Goal: Feedback & Contribution: Submit feedback/report problem

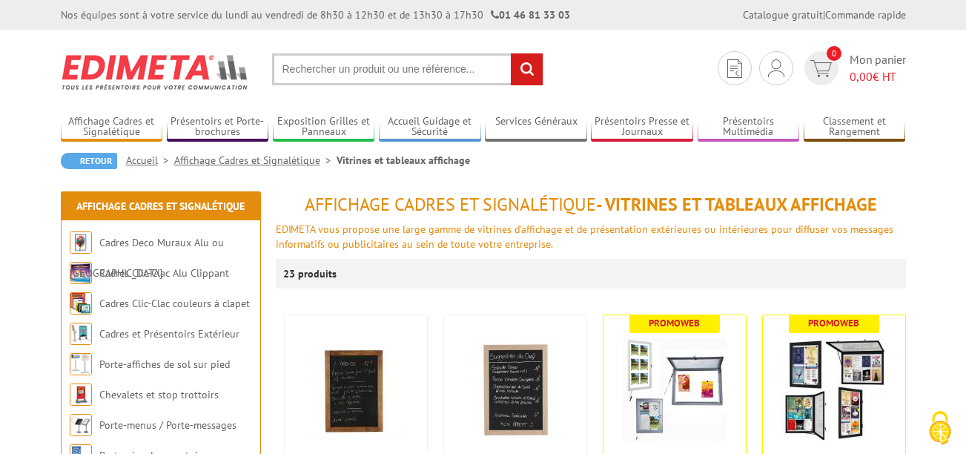
click at [382, 78] on input "text" at bounding box center [407, 69] width 271 height 32
click at [378, 68] on input "text" at bounding box center [407, 69] width 271 height 32
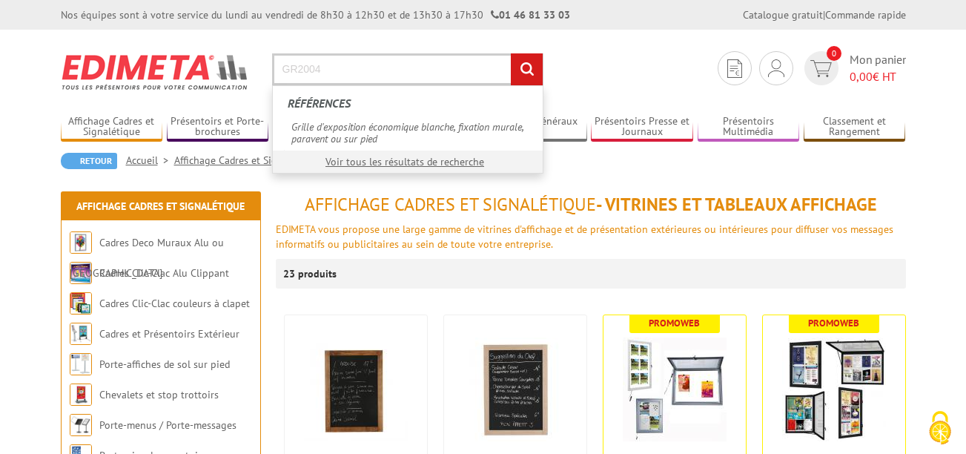
type input "GR2004"
click at [517, 71] on input "rechercher" at bounding box center [527, 69] width 32 height 32
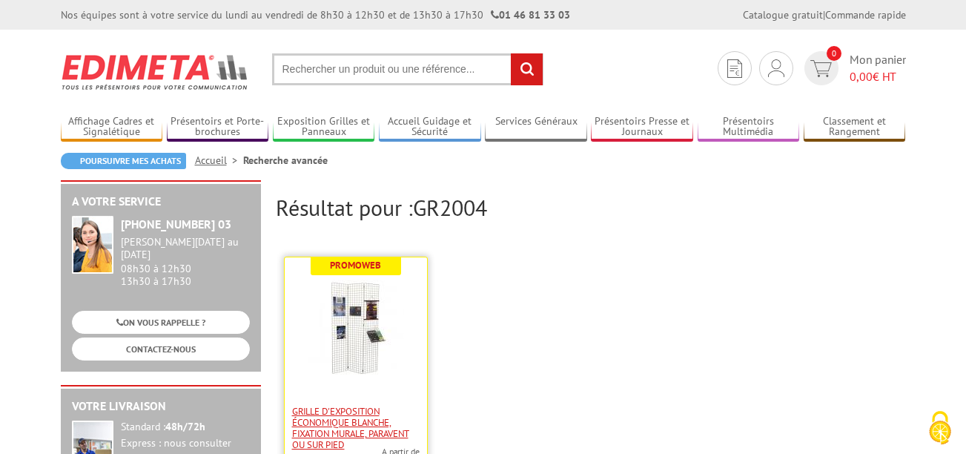
click at [348, 406] on span "Grille d'exposition économique blanche, fixation murale, paravent ou sur pied" at bounding box center [356, 428] width 128 height 44
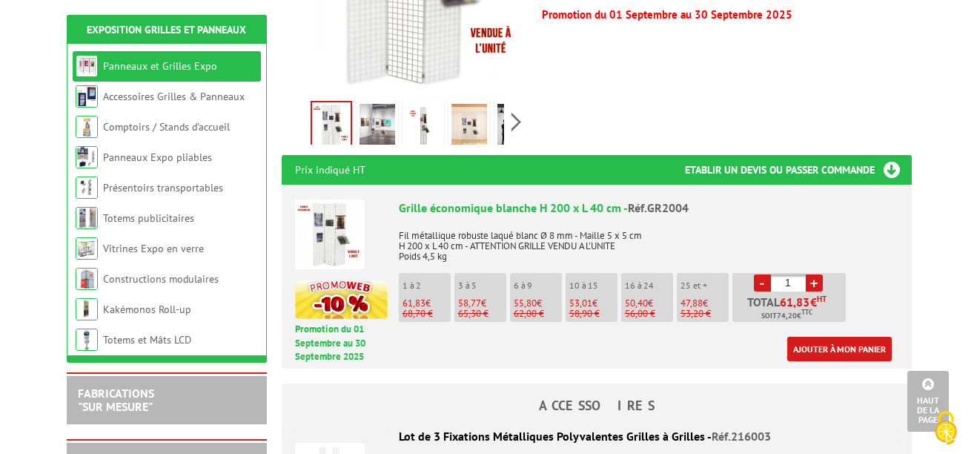
scroll to position [443, 0]
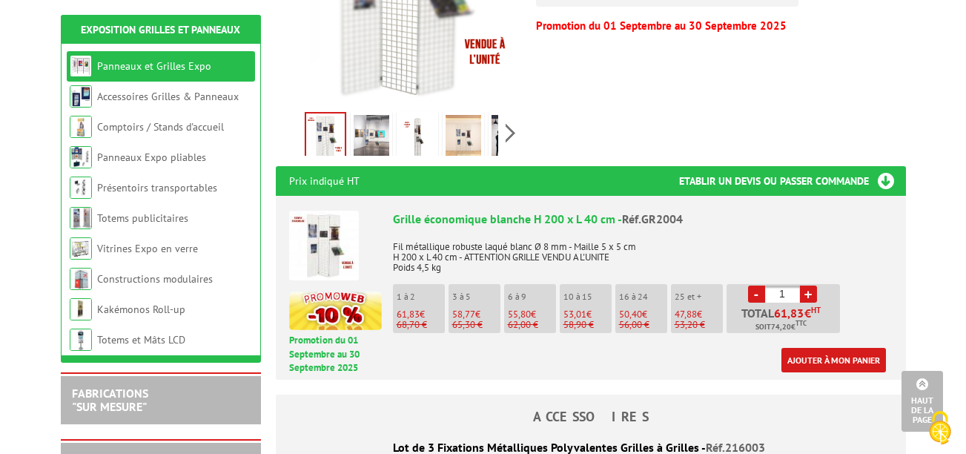
click at [880, 180] on h3 "Etablir un devis ou passer commande" at bounding box center [792, 181] width 227 height 30
click at [837, 351] on link "Ajouter à mon panier" at bounding box center [833, 360] width 105 height 24
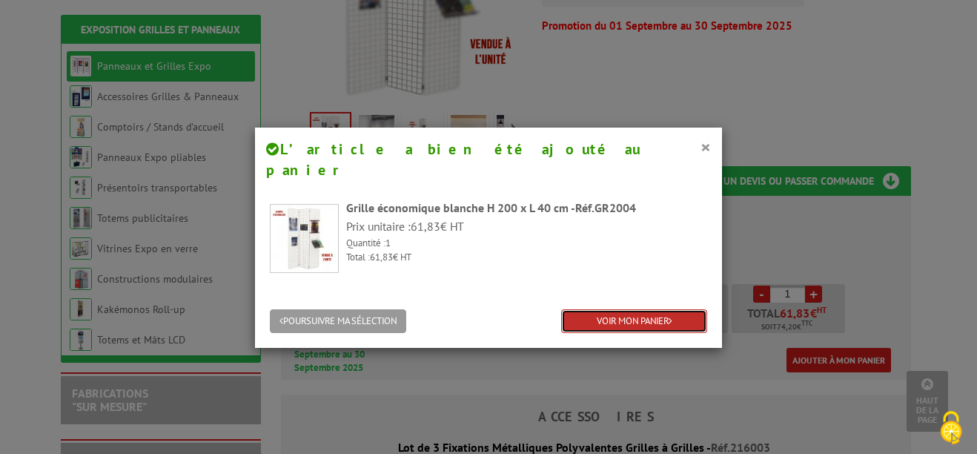
click at [675, 309] on link "VOIR MON PANIER" at bounding box center [634, 321] width 146 height 24
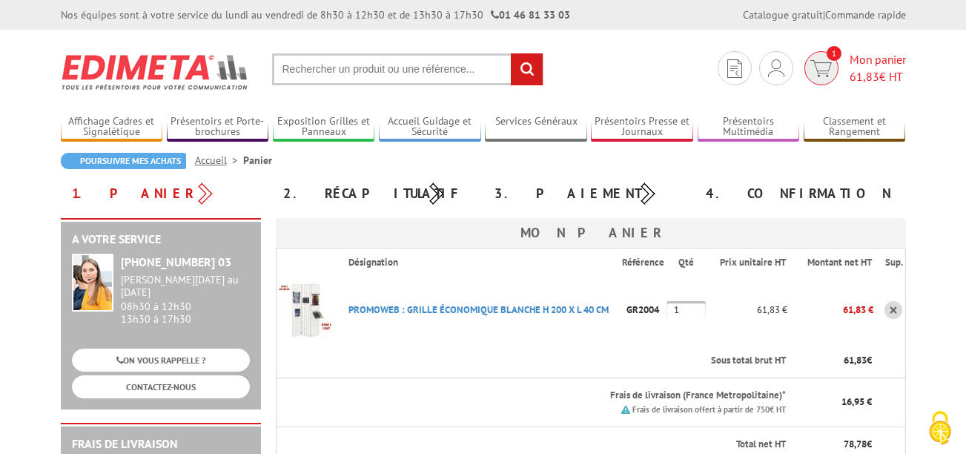
click at [822, 56] on span "1" at bounding box center [821, 68] width 34 height 34
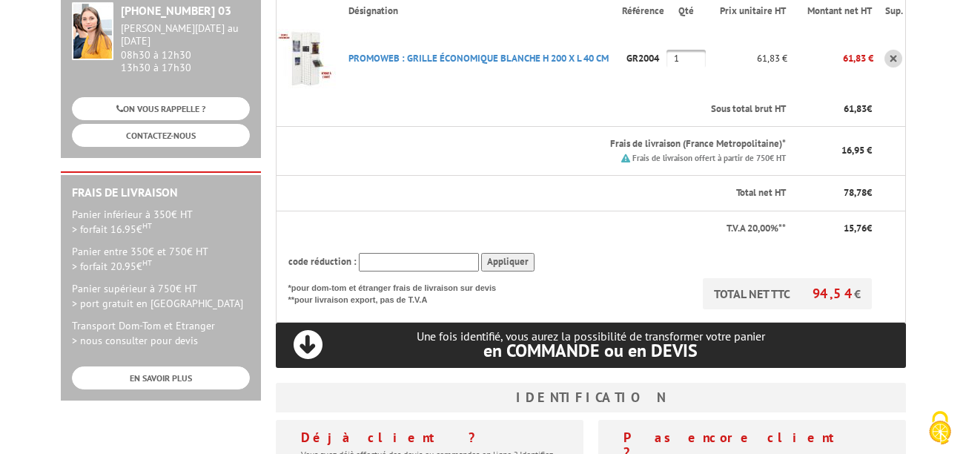
scroll to position [258, 0]
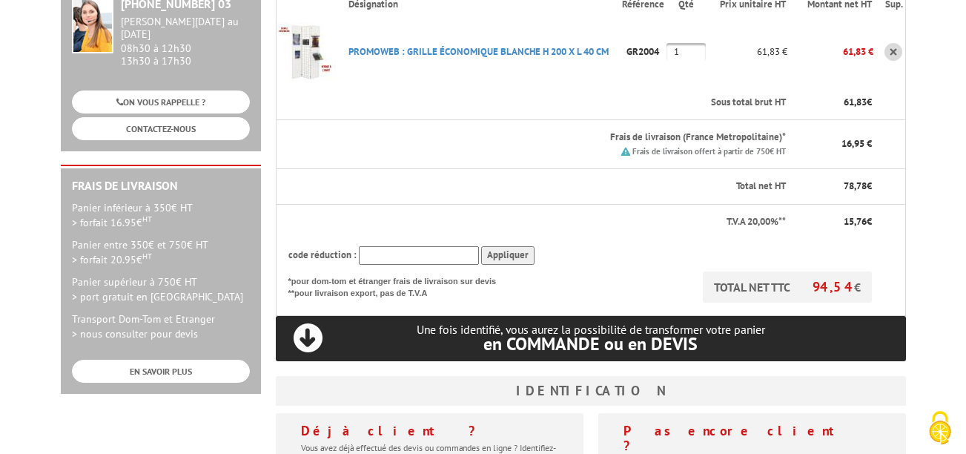
click at [374, 257] on input "text" at bounding box center [419, 255] width 120 height 19
type input "NEW10"
click at [486, 254] on input "Appliquer" at bounding box center [507, 255] width 53 height 19
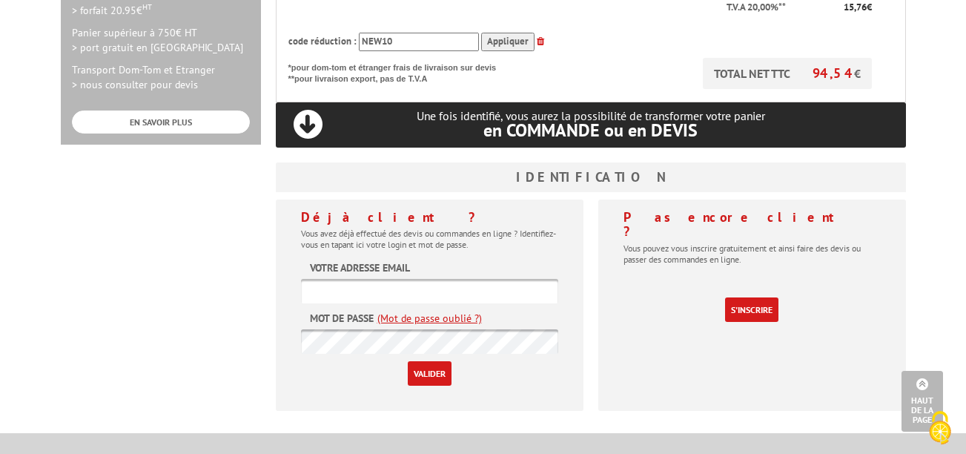
scroll to position [509, 0]
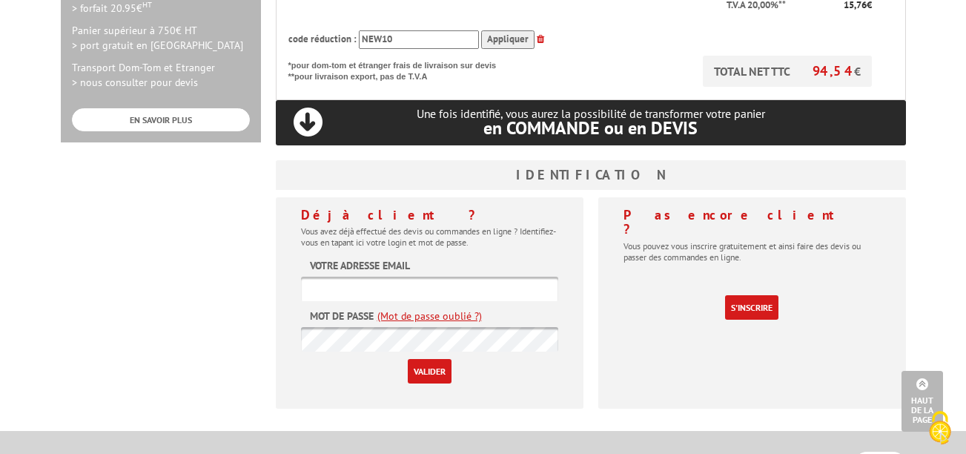
click at [454, 299] on input "text" at bounding box center [429, 289] width 257 height 24
click at [227, 240] on div "A votre service +33 (0)1 46 81 33 03 Du Lundi au Vendredi 08h30 à 12h30 13h30 à…" at bounding box center [483, 64] width 860 height 711
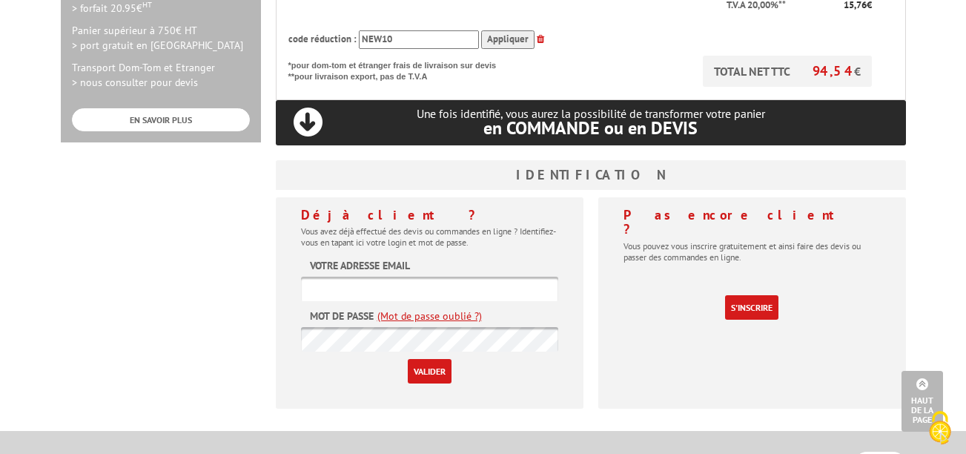
click at [294, 273] on div "Déjà client ? Vous avez déjà effectué des devis ou commandes en ligne ? Identif…" at bounding box center [430, 302] width 308 height 211
click at [307, 288] on input "text" at bounding box center [429, 289] width 257 height 24
type input "beausoleil.f@orange.fr"
click at [417, 369] on input "Valider" at bounding box center [430, 371] width 44 height 24
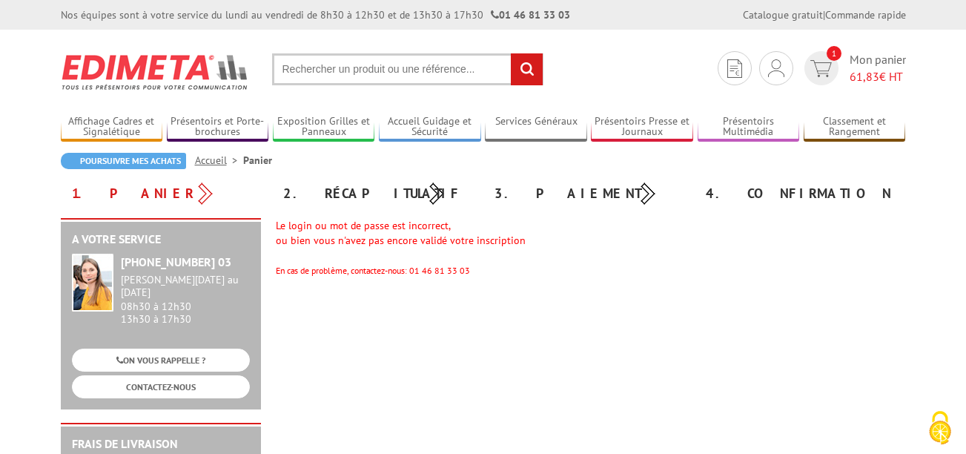
click at [761, 171] on div "Poursuivre mes achats Accueil Panier" at bounding box center [483, 166] width 845 height 27
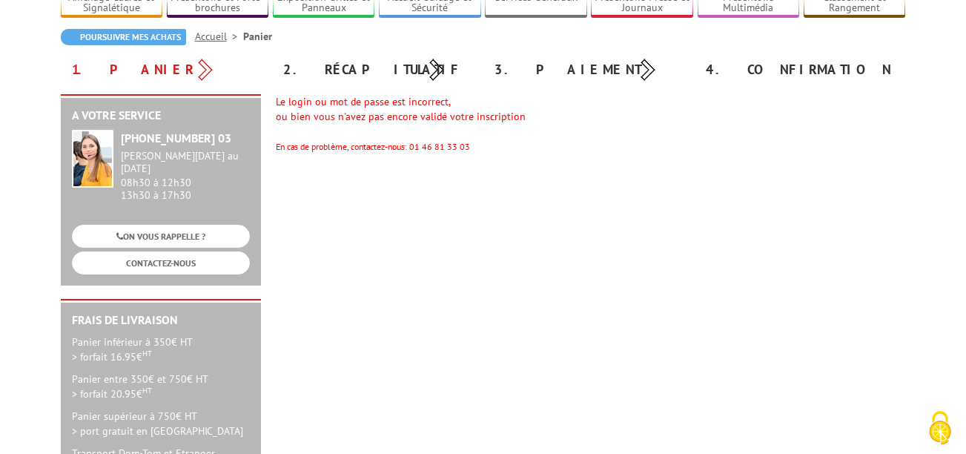
scroll to position [212, 0]
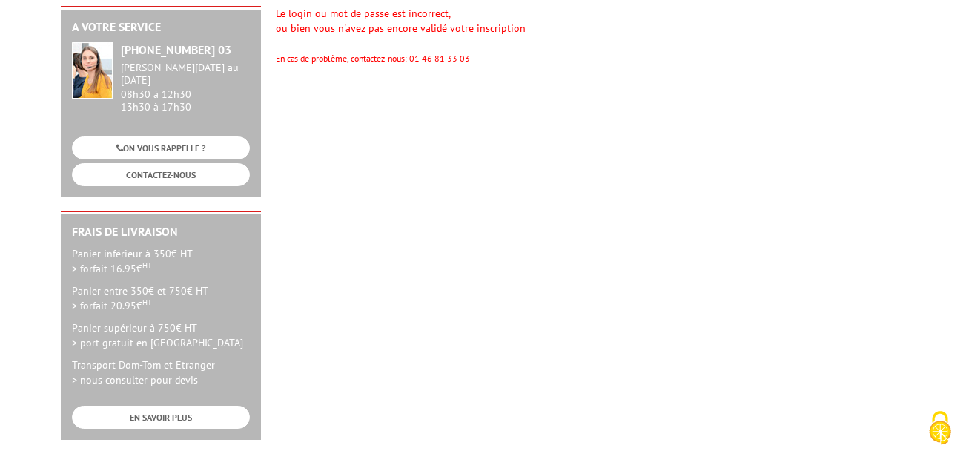
click at [965, 222] on body "Nos équipes sont à votre service du [DATE] au [DATE] de 8h30 à 12h30 et de 13h3…" at bounding box center [483, 297] width 966 height 1019
click at [965, 222] on body "Nos équipes sont à votre service du lundi au vendredi de 8h30 à 12h30 et de 13h…" at bounding box center [483, 297] width 966 height 1019
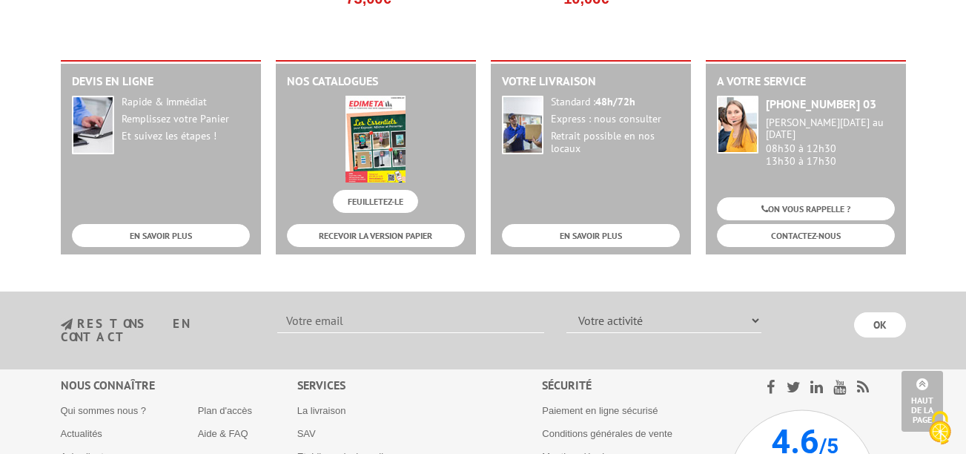
scroll to position [1908, 0]
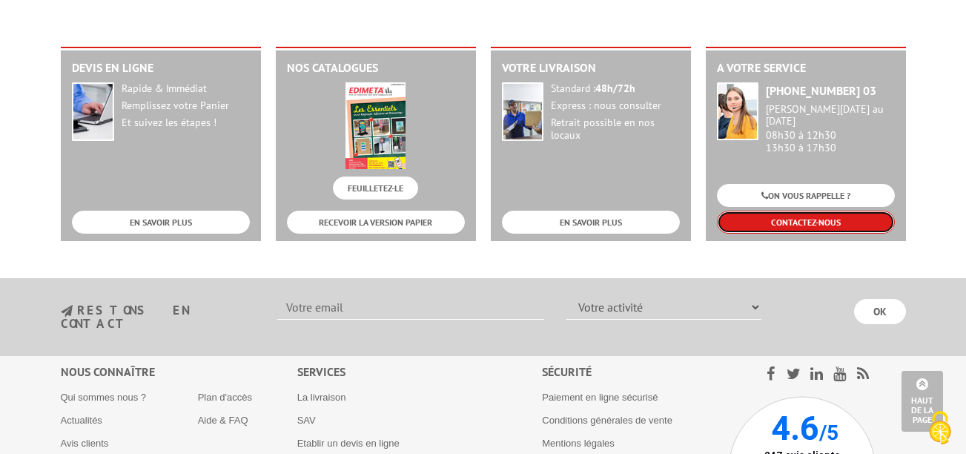
click at [857, 222] on link "CONTACTEZ-NOUS" at bounding box center [806, 222] width 178 height 23
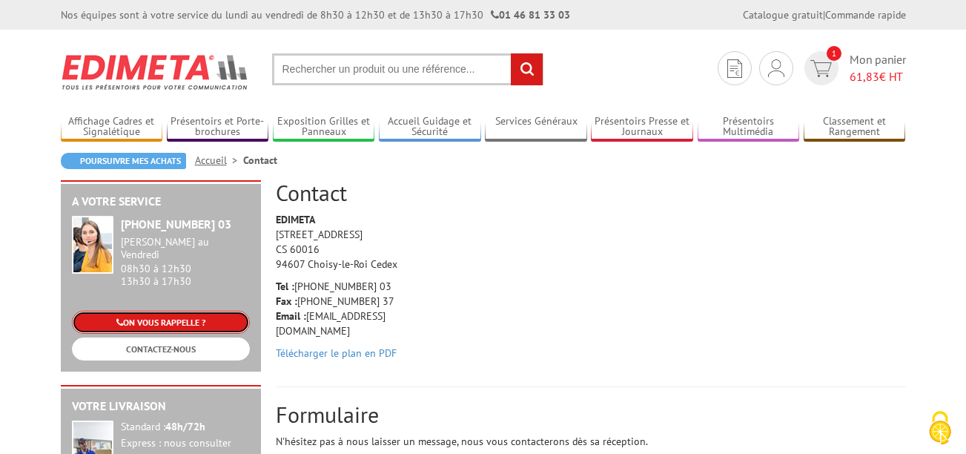
click at [173, 311] on link "ON VOUS RAPPELLE ?" at bounding box center [161, 322] width 178 height 23
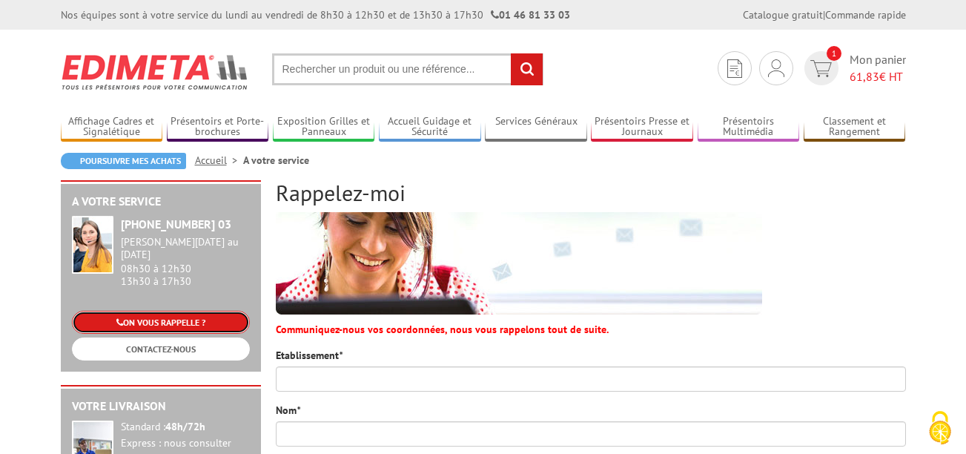
click at [173, 311] on link "ON VOUS RAPPELLE ?" at bounding box center [161, 322] width 178 height 23
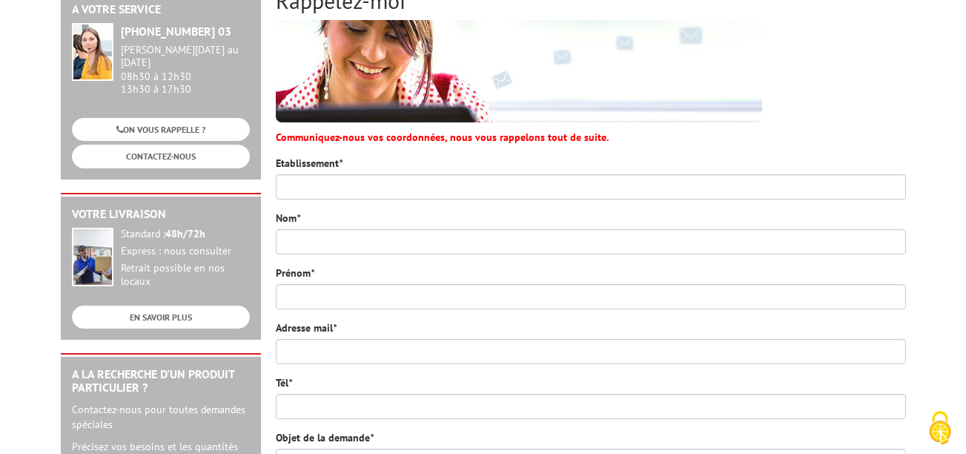
scroll to position [231, 0]
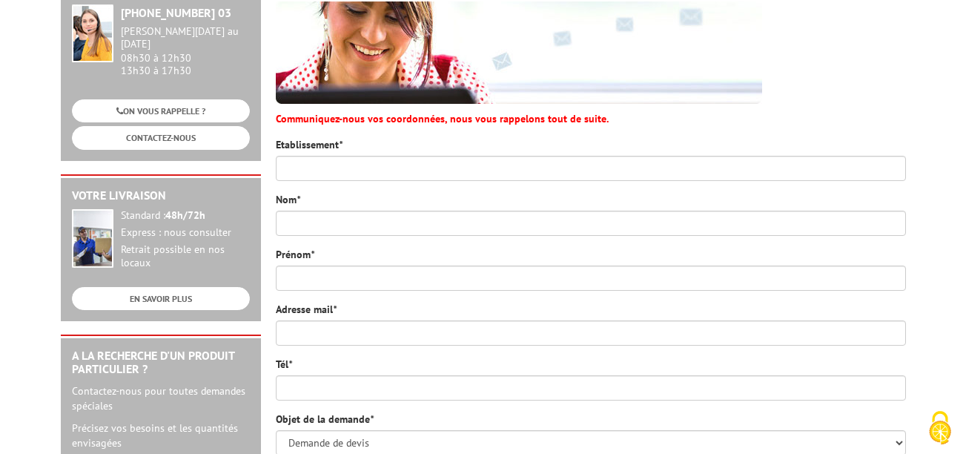
click at [609, 137] on div "Etablissement *" at bounding box center [591, 159] width 630 height 44
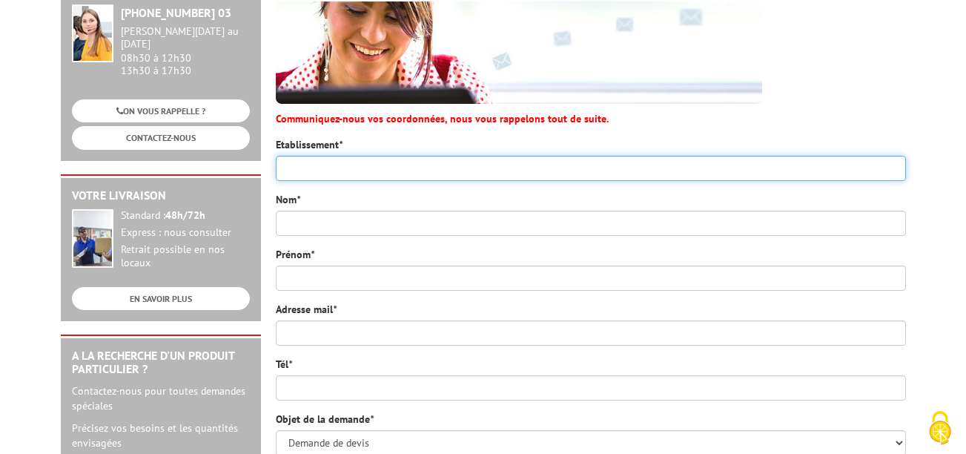
drag, startPoint x: 465, startPoint y: 146, endPoint x: 412, endPoint y: 168, distance: 56.9
click at [465, 156] on input "Etablissement *" at bounding box center [591, 168] width 630 height 25
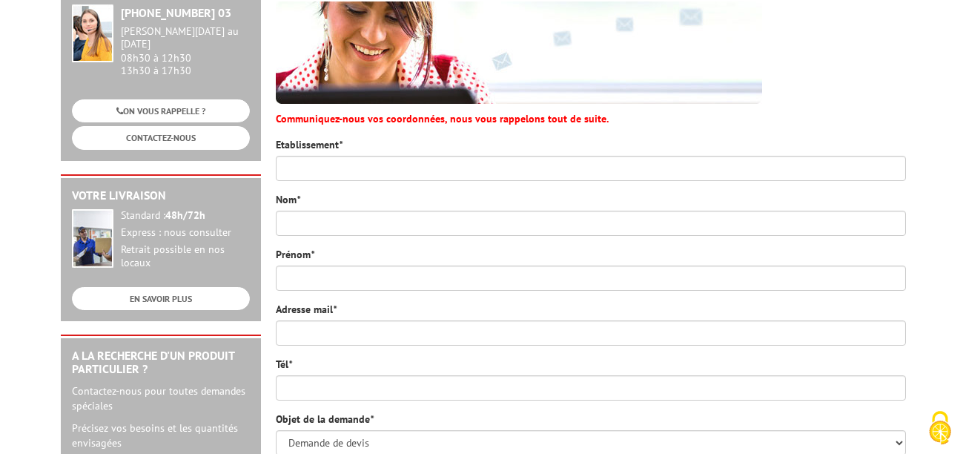
click at [388, 171] on form "Etablissement * Nom * Prénom * Adresse mail * Tél * Objet de la demande * Deman…" at bounding box center [591, 408] width 630 height 542
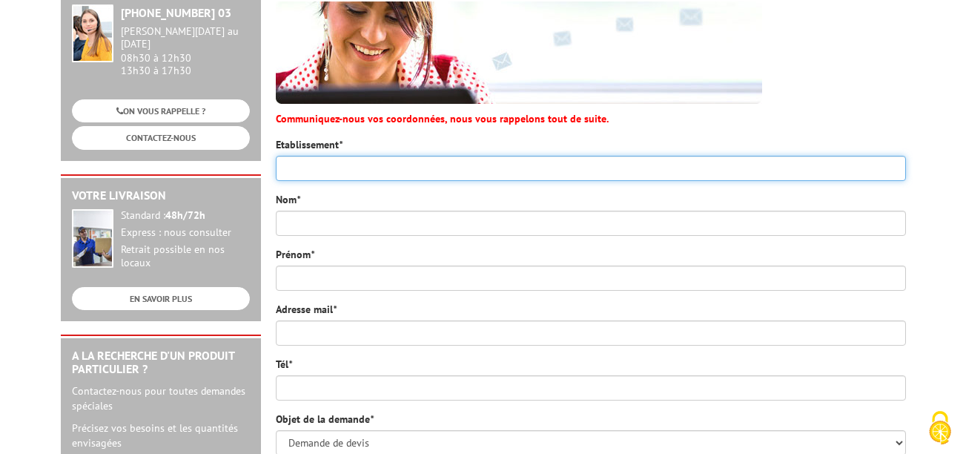
click at [381, 156] on input "Etablissement *" at bounding box center [591, 168] width 630 height 25
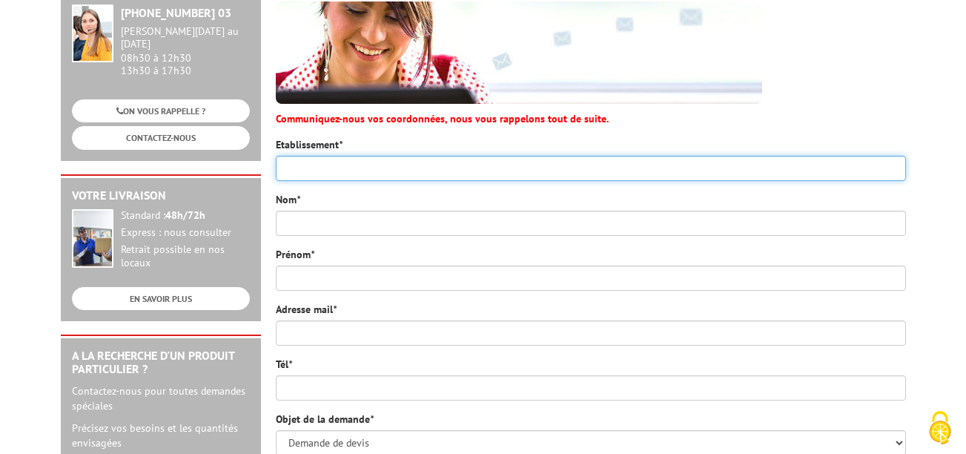
click at [381, 156] on input "Etablissement *" at bounding box center [591, 168] width 630 height 25
type input "FB"
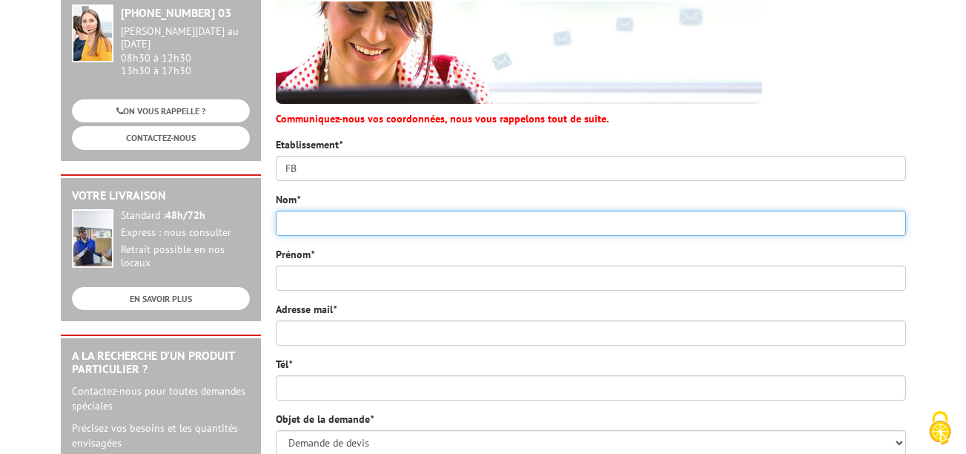
click at [368, 211] on input "Nom *" at bounding box center [591, 223] width 630 height 25
type input "BEAUSOLEIL"
type input "Francis"
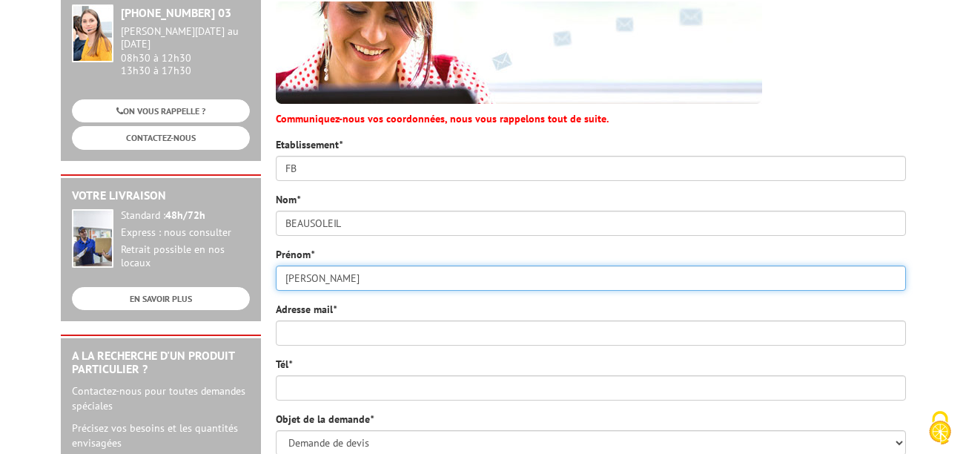
type input "beausoleil.f@orange.fr"
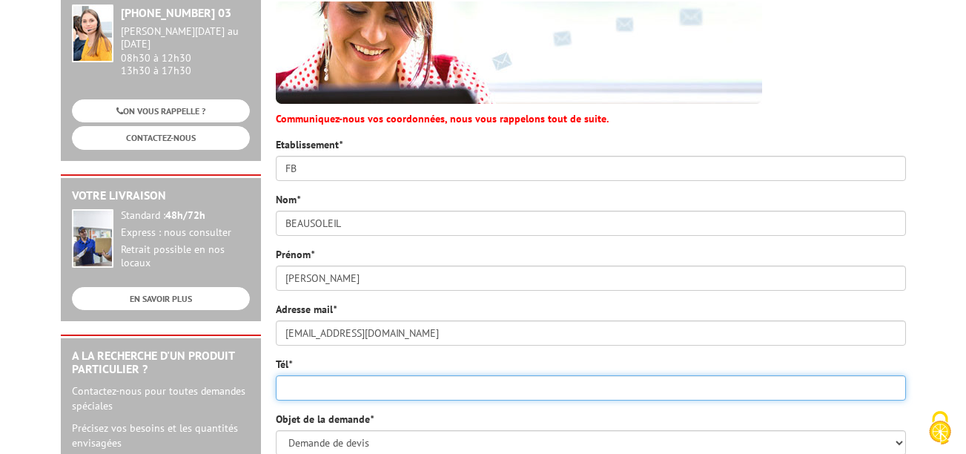
click at [352, 376] on input "Tél *" at bounding box center [591, 387] width 630 height 25
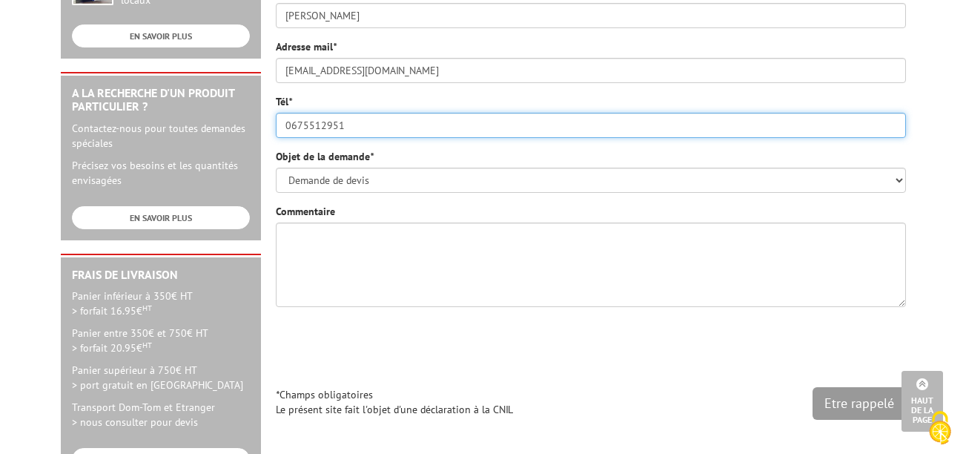
scroll to position [495, 0]
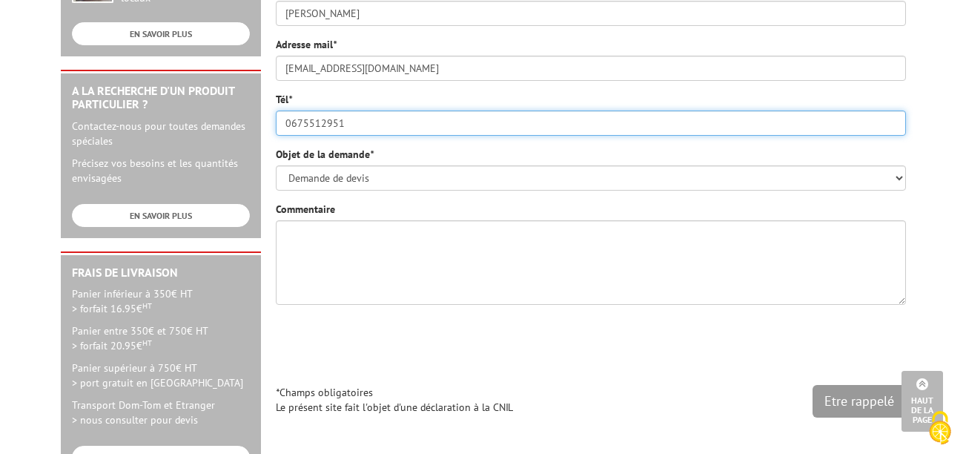
type input "0675512951"
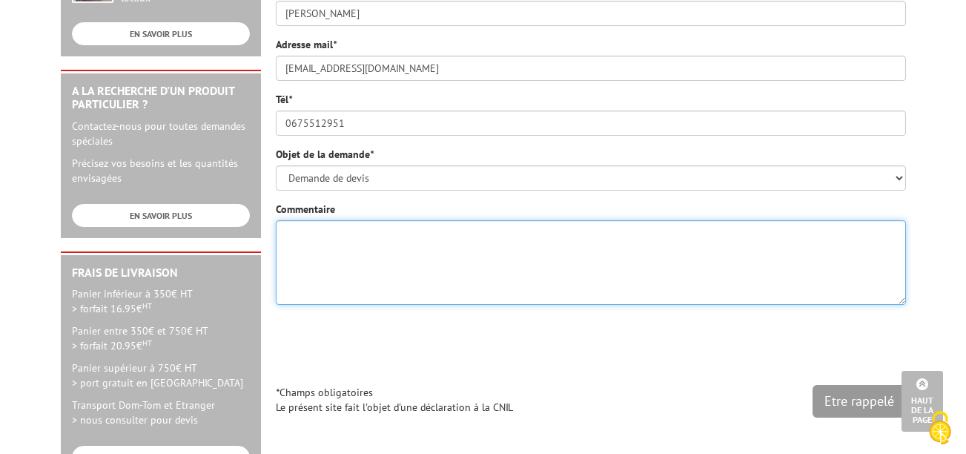
click at [401, 220] on textarea "Commentaire" at bounding box center [591, 262] width 630 height 85
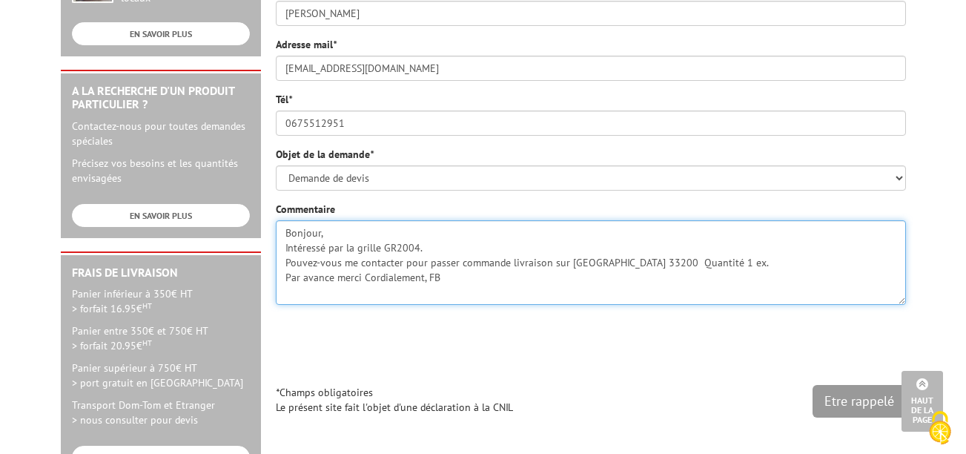
type textarea "Bonjour, Intéressé par la grille GR2004. Pouvez-vous me contacter pour passer c…"
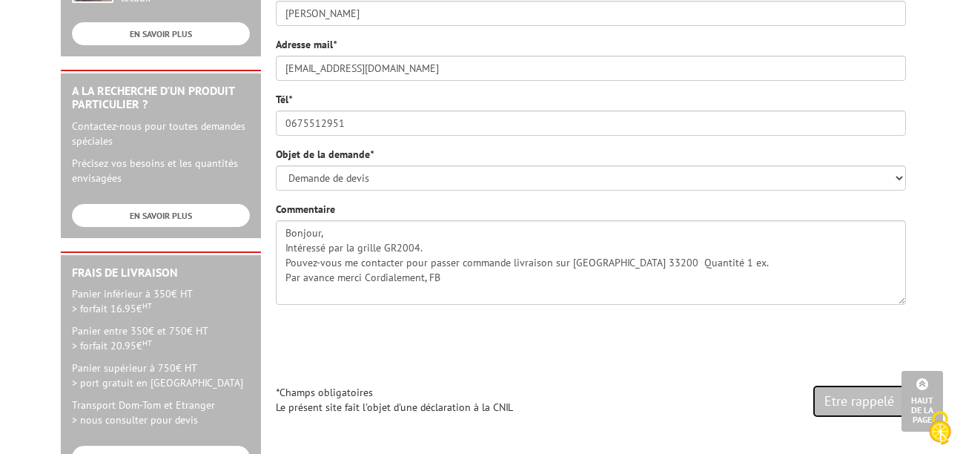
click at [824, 385] on input "Etre rappelé" at bounding box center [859, 401] width 93 height 33
